Goal: Information Seeking & Learning: Check status

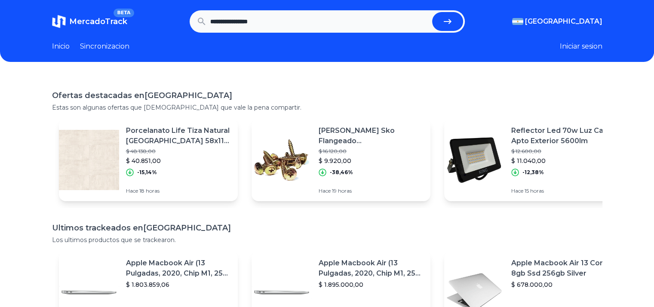
type input "**********"
click at [432, 12] on button "submit" at bounding box center [447, 21] width 31 height 19
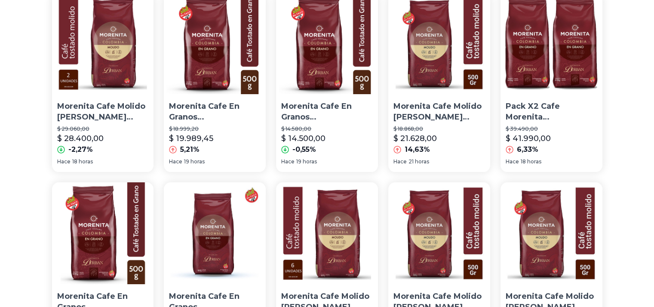
scroll to position [86, 0]
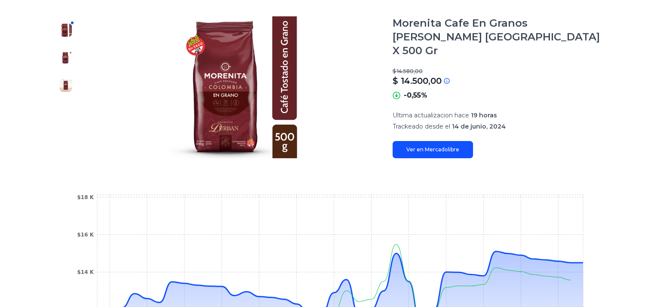
scroll to position [172, 0]
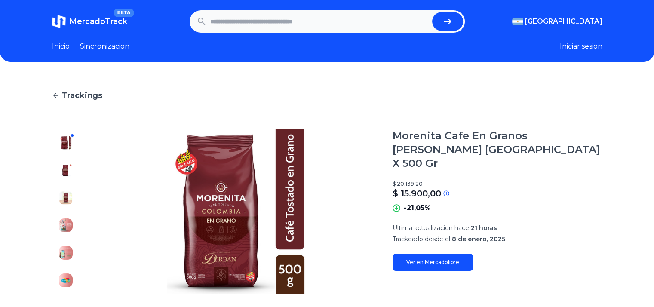
click at [444, 254] on link "Ver en Mercadolibre" at bounding box center [433, 262] width 80 height 17
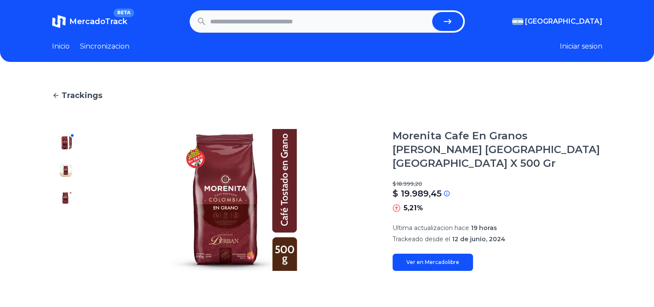
click at [431, 255] on link "Ver en Mercadolibre" at bounding box center [433, 262] width 80 height 17
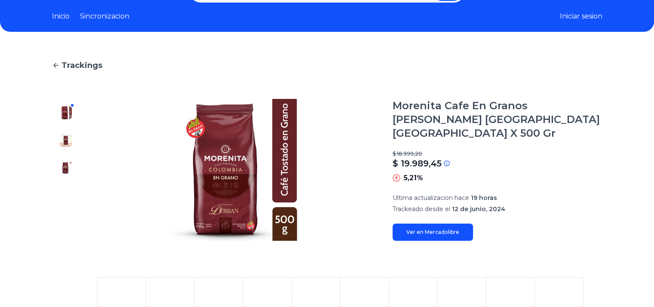
scroll to position [30, 0]
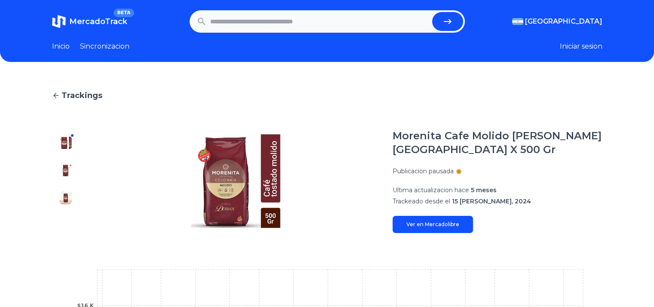
click at [106, 48] on link "Sincronizacion" at bounding box center [104, 46] width 49 height 10
